Goal: Navigation & Orientation: Go to known website

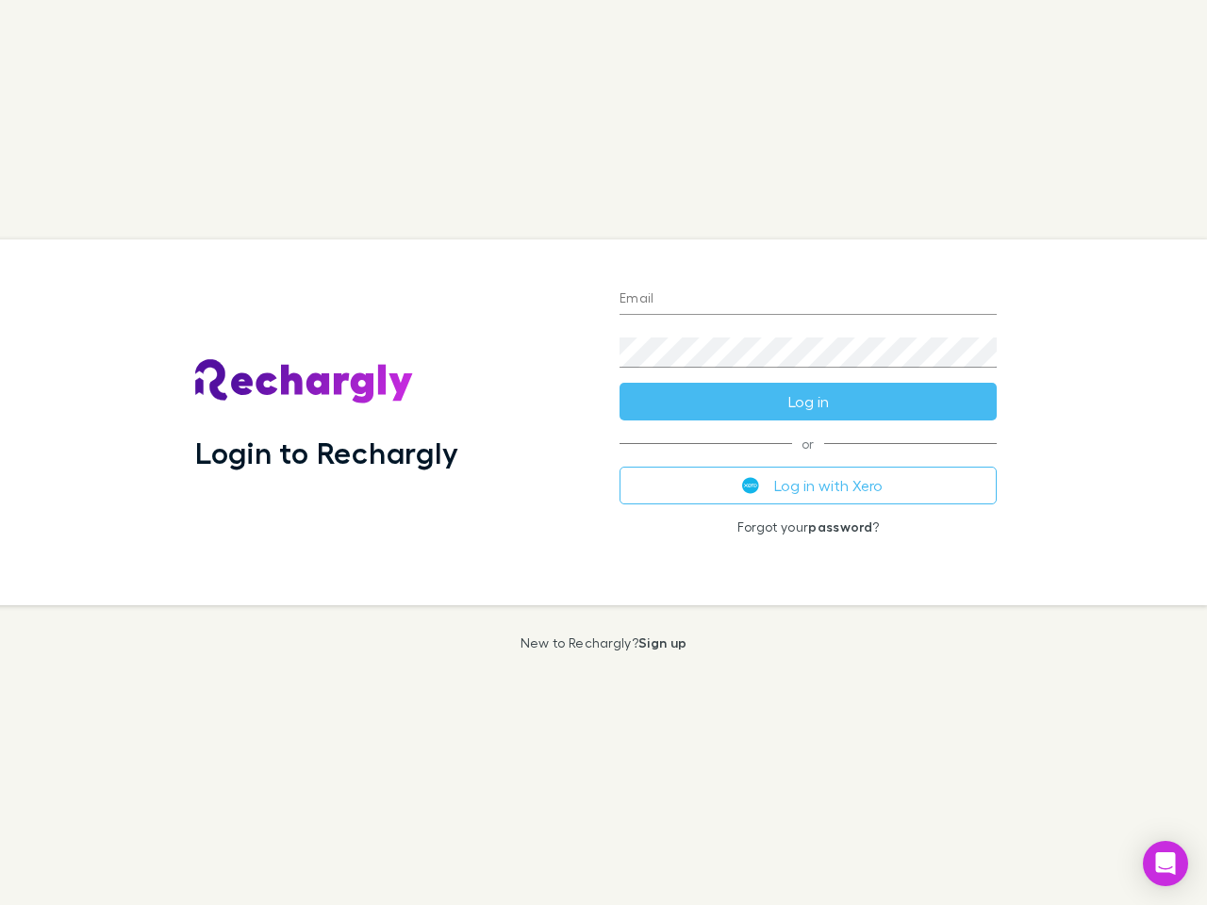
click at [603, 453] on div "Login to Rechargly" at bounding box center [392, 423] width 424 height 366
click at [808, 300] on input "Email" at bounding box center [808, 300] width 377 height 30
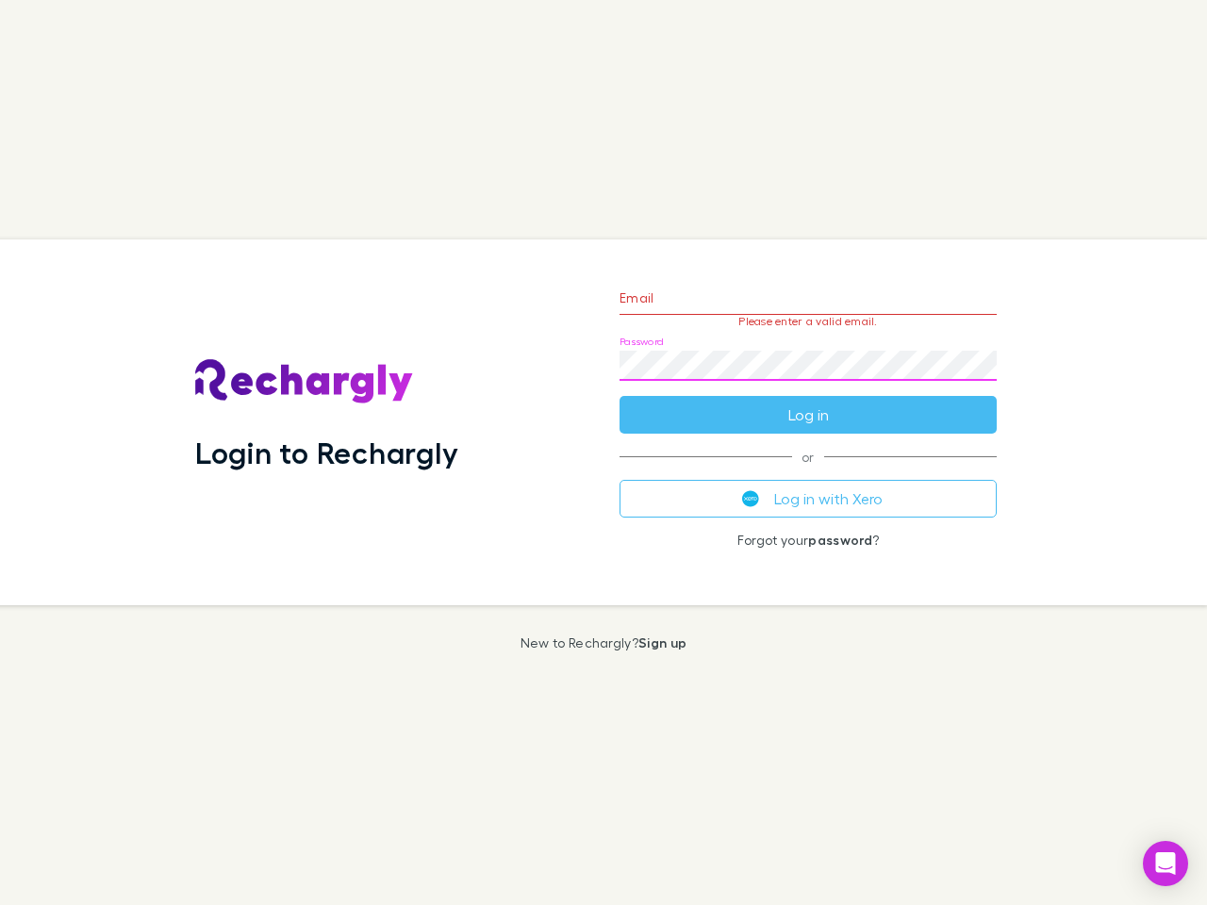
click at [808, 402] on form "Email Please enter a valid email. Password Log in" at bounding box center [808, 352] width 377 height 164
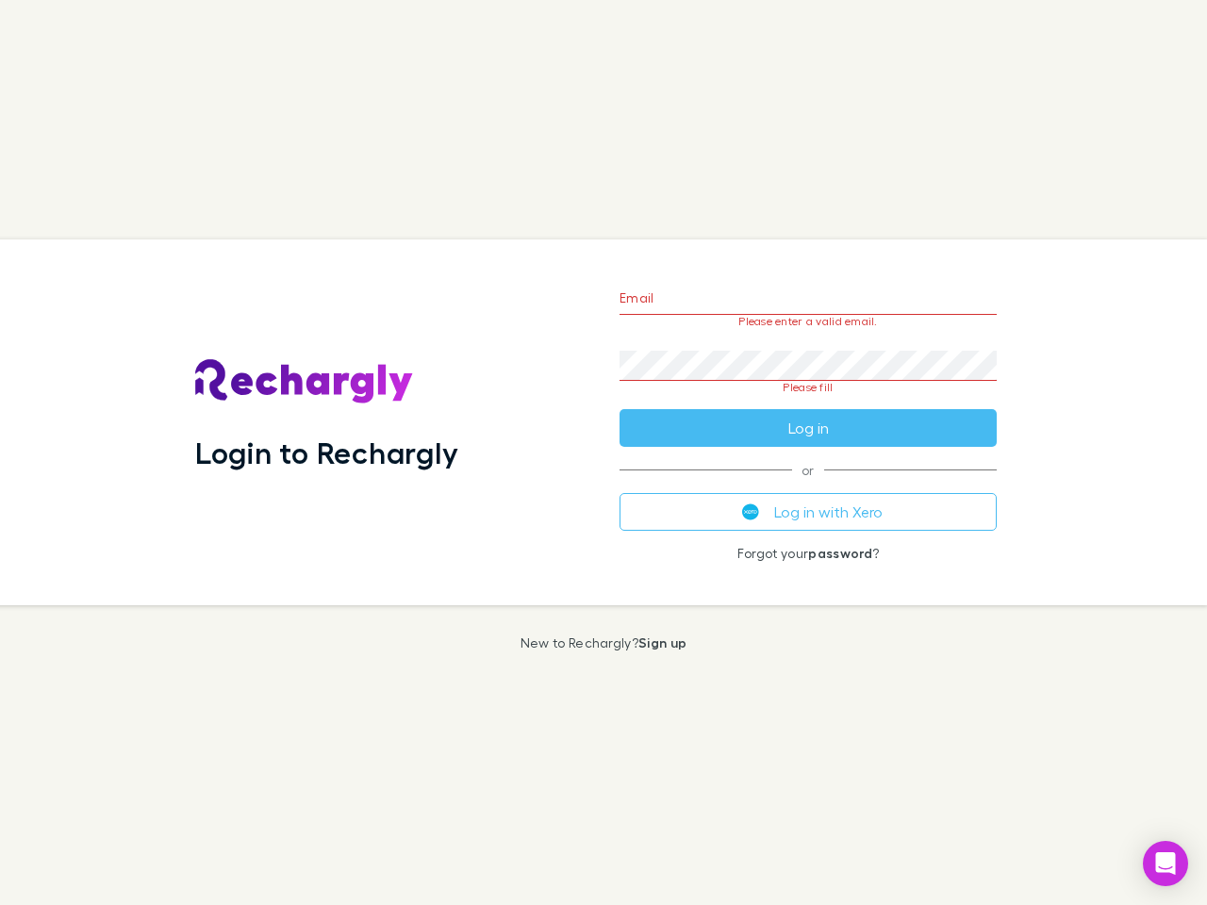
click at [808, 486] on div "Email Please enter a valid email. Password Please fill Log in or Log in with Xe…" at bounding box center [807, 423] width 407 height 366
click at [1165, 864] on icon "Open Intercom Messenger" at bounding box center [1166, 863] width 20 height 23
